Goal: Navigation & Orientation: Find specific page/section

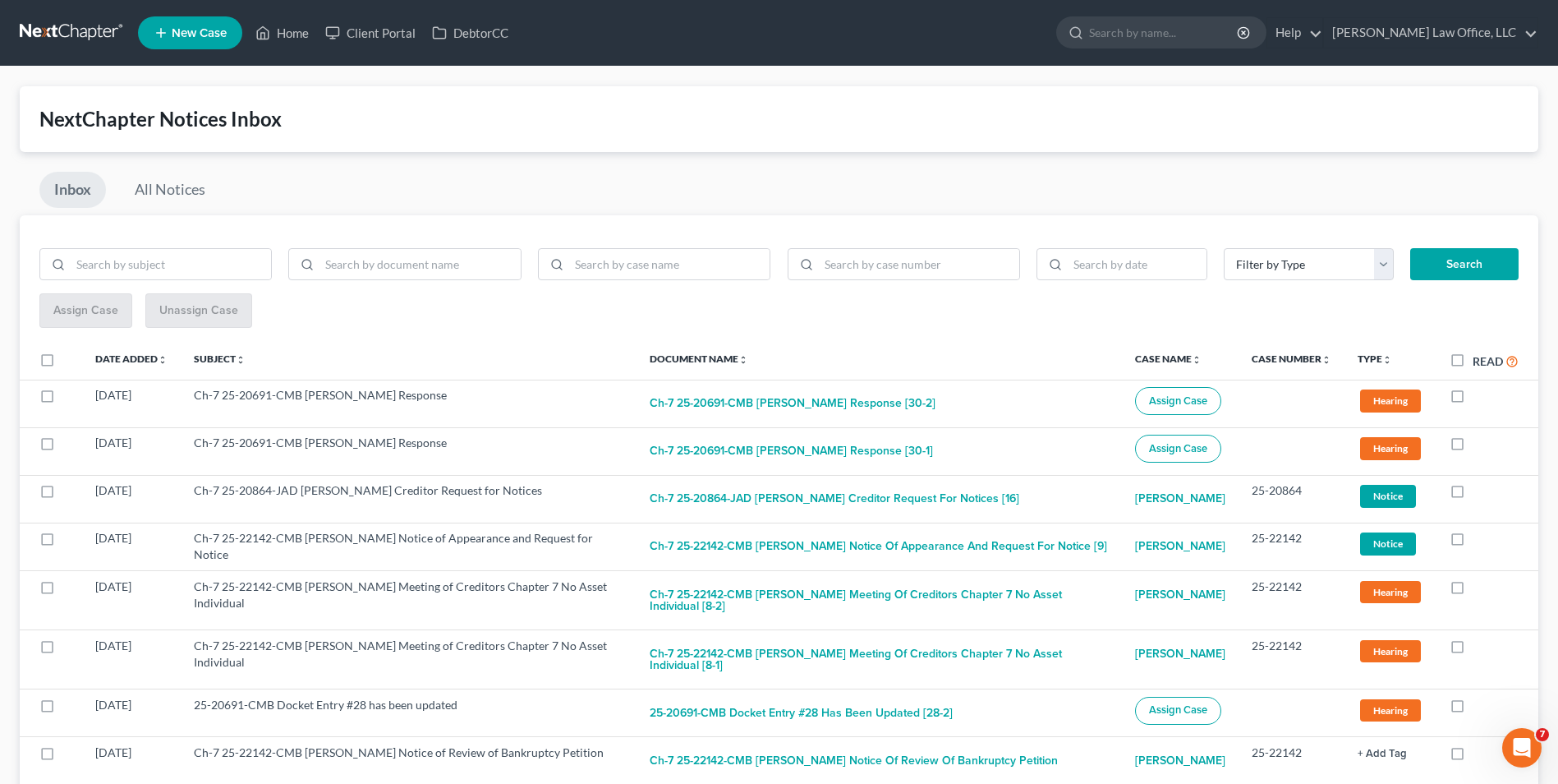
click at [26, 18] on link at bounding box center [72, 33] width 105 height 30
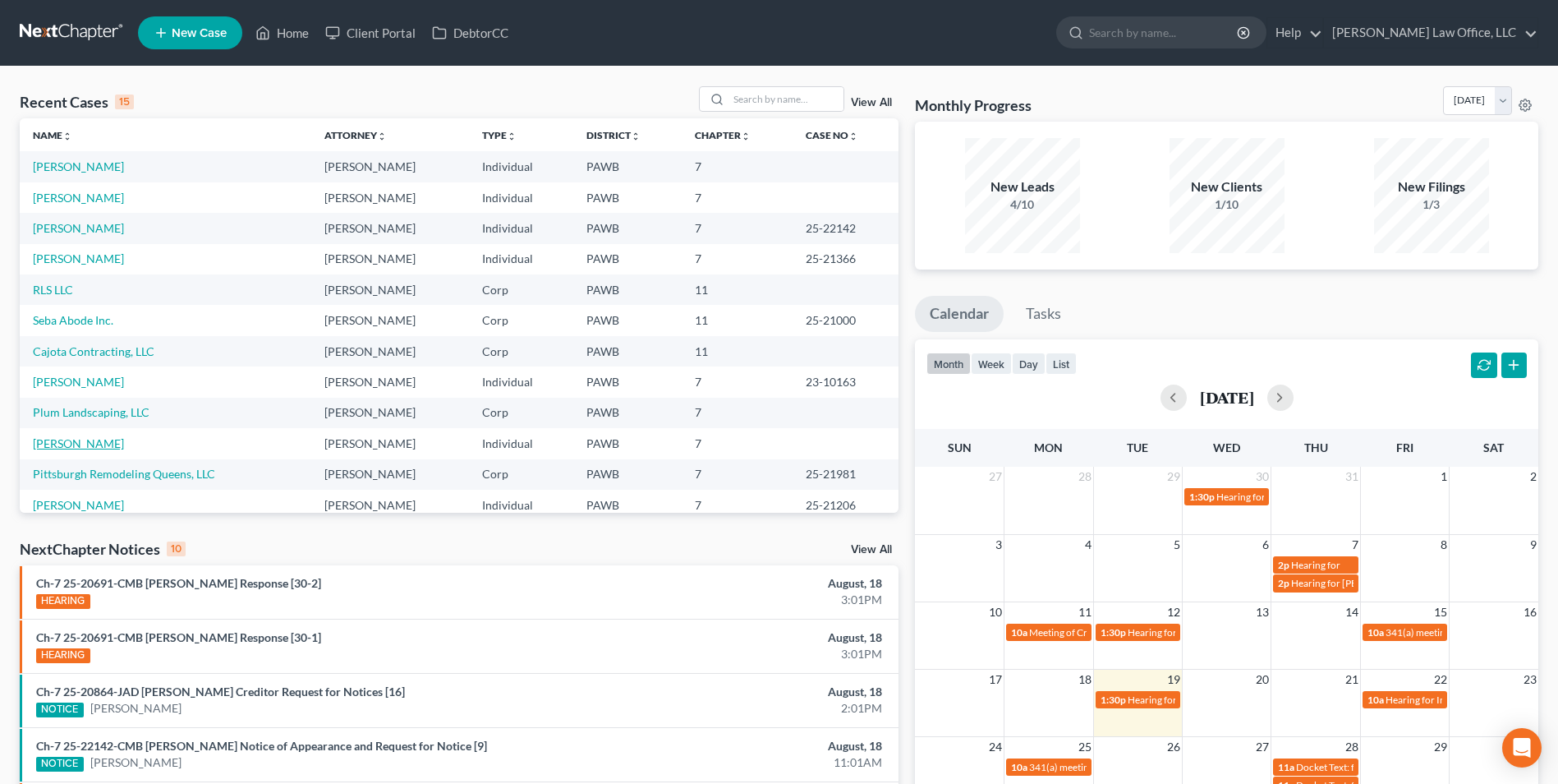
click at [74, 445] on link "[PERSON_NAME]" at bounding box center [78, 443] width 91 height 14
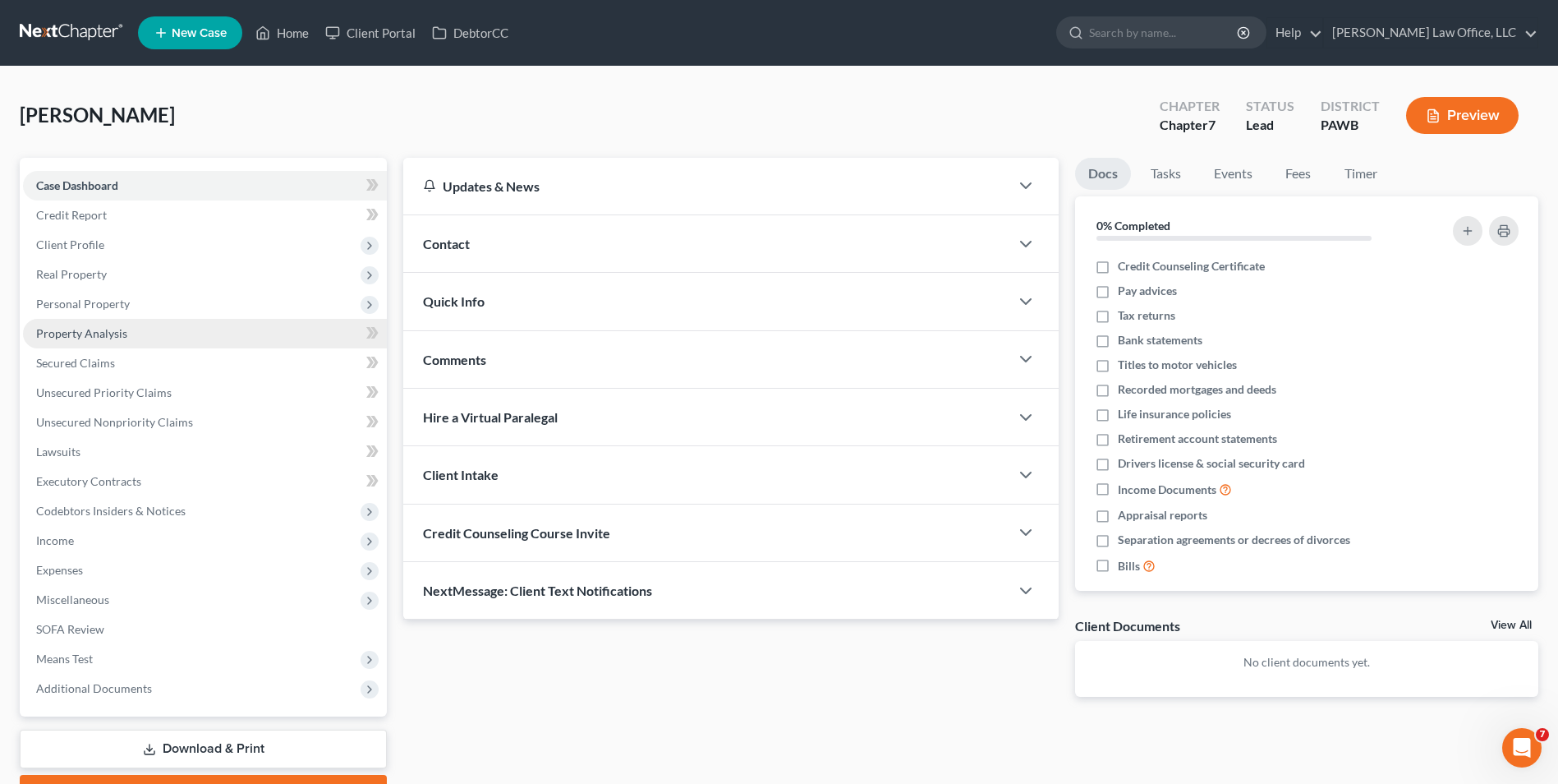
click at [124, 333] on span "Property Analysis" at bounding box center [82, 333] width 91 height 14
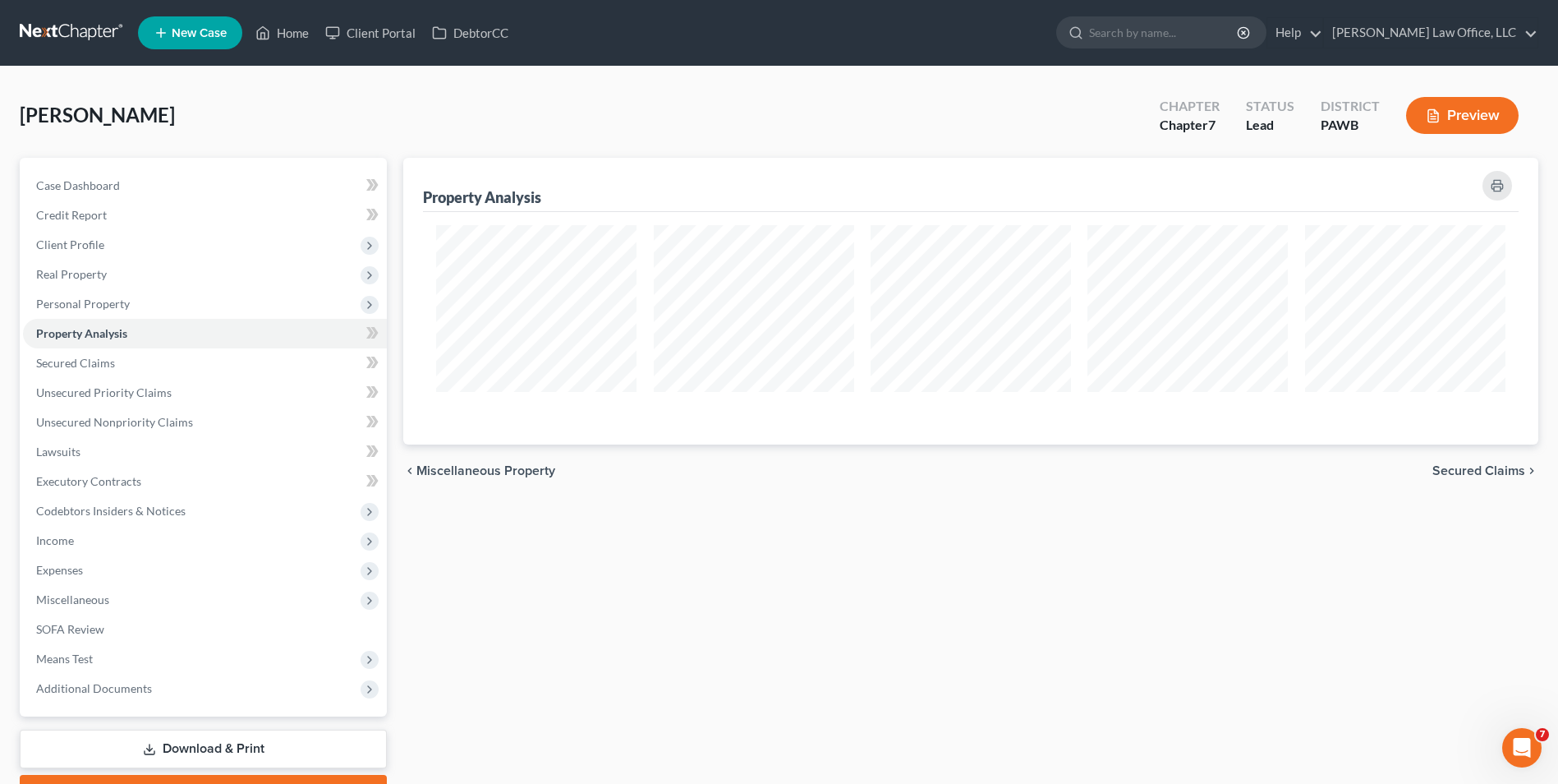
scroll to position [287, 1135]
click at [97, 188] on span "Case Dashboard" at bounding box center [78, 185] width 84 height 14
